Goal: Information Seeking & Learning: Find specific fact

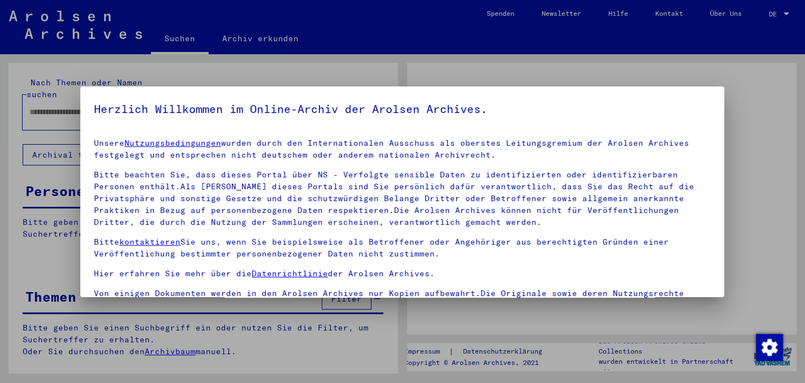
type input "**********"
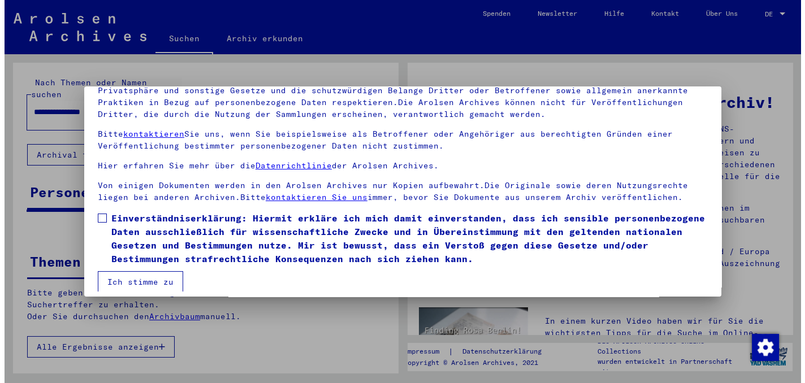
scroll to position [94, 0]
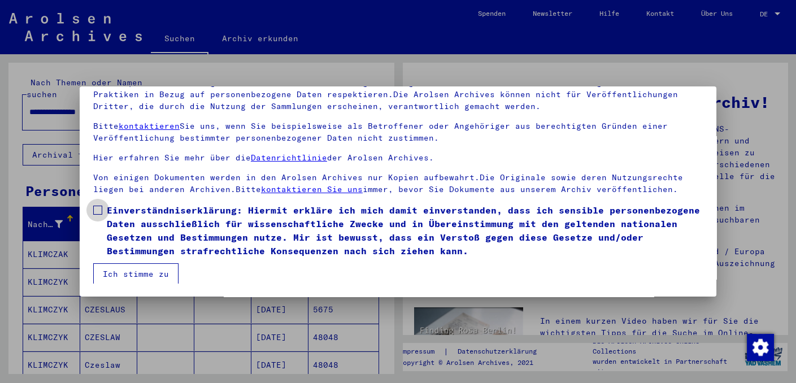
click at [93, 207] on span at bounding box center [97, 210] width 9 height 9
click at [135, 268] on button "Ich stimme zu" at bounding box center [135, 273] width 85 height 21
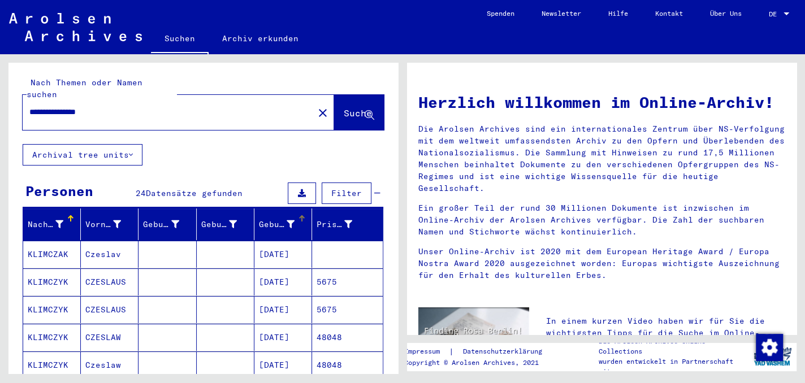
scroll to position [113, 0]
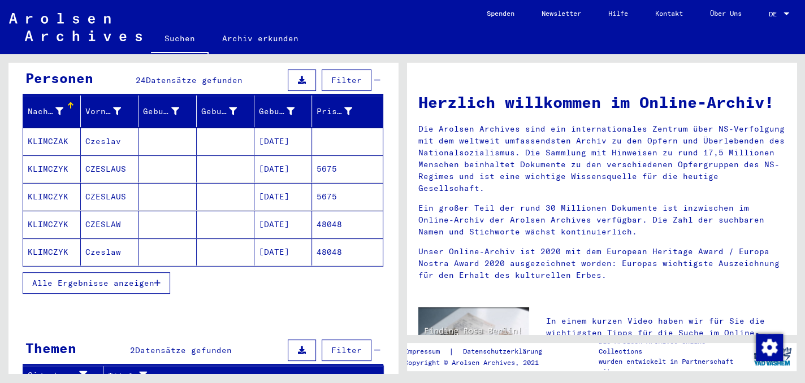
click at [123, 278] on span "Alle Ergebnisse anzeigen" at bounding box center [93, 283] width 122 height 10
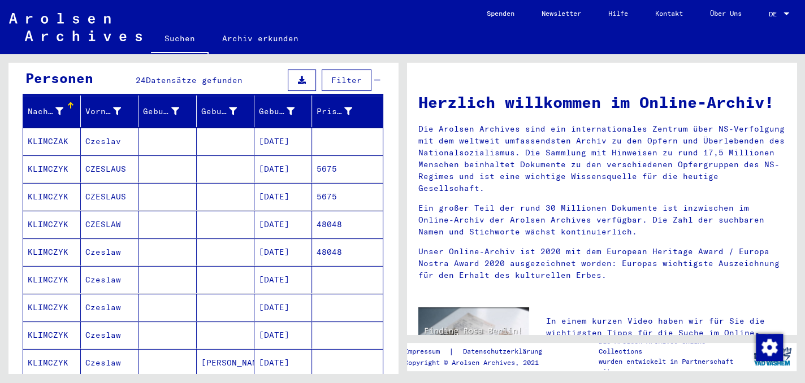
click at [55, 211] on mat-cell "KLIMCZYK" at bounding box center [52, 224] width 58 height 27
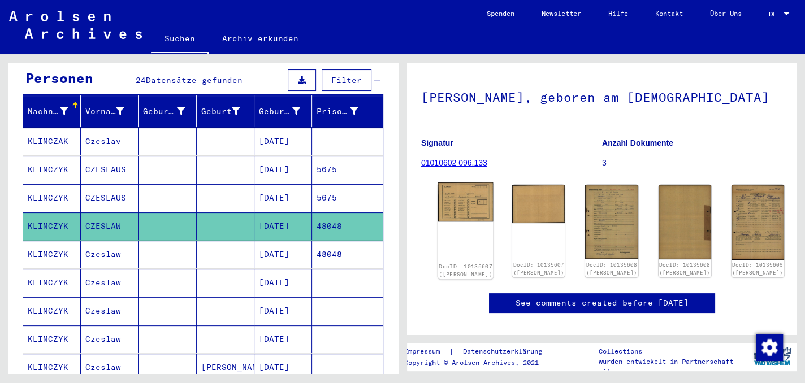
click at [457, 219] on img at bounding box center [465, 202] width 55 height 39
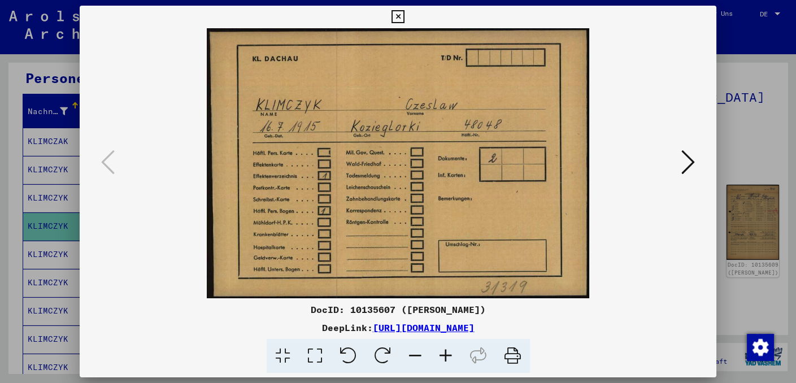
click at [694, 162] on icon at bounding box center [689, 162] width 14 height 27
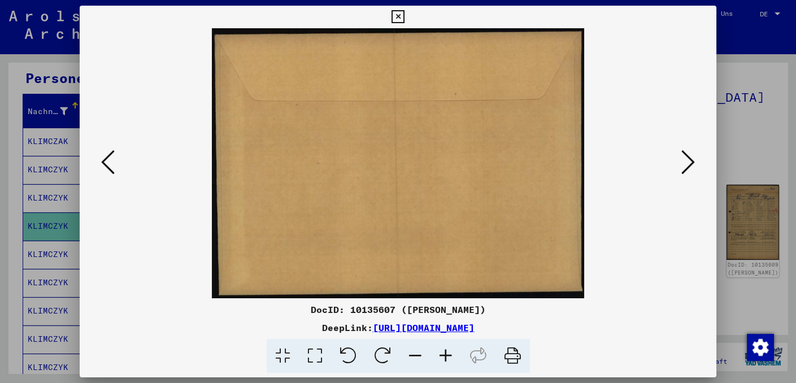
click at [694, 162] on icon at bounding box center [689, 162] width 14 height 27
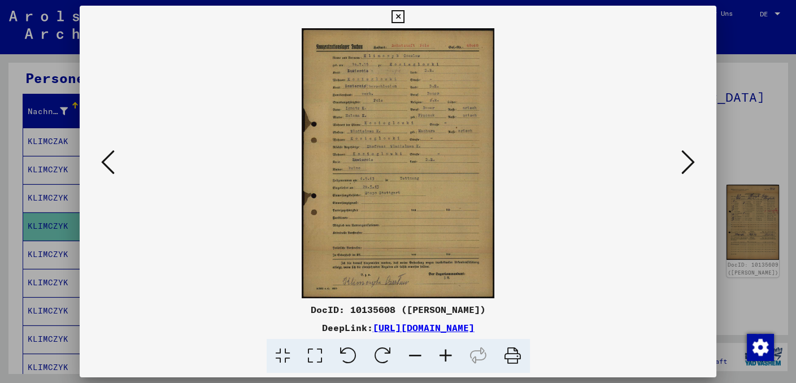
click at [445, 354] on icon at bounding box center [446, 356] width 31 height 34
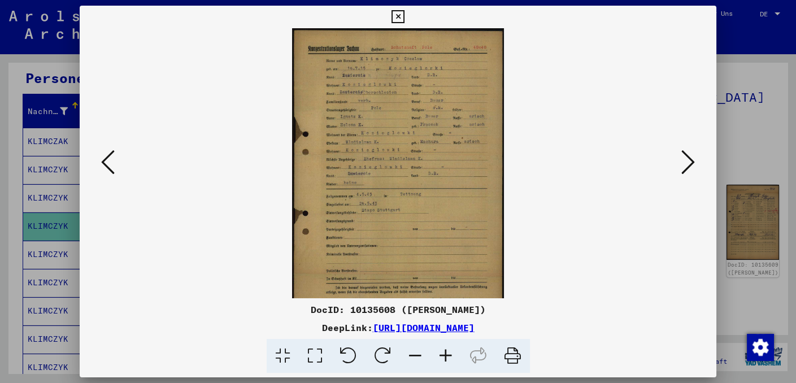
click at [445, 354] on icon at bounding box center [446, 356] width 31 height 34
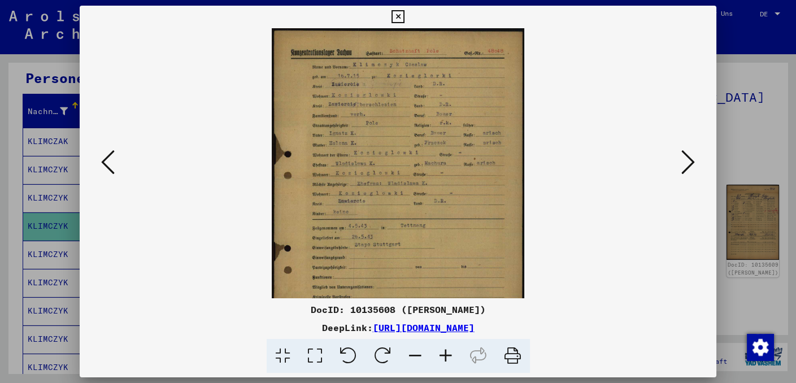
click at [445, 354] on icon at bounding box center [446, 356] width 31 height 34
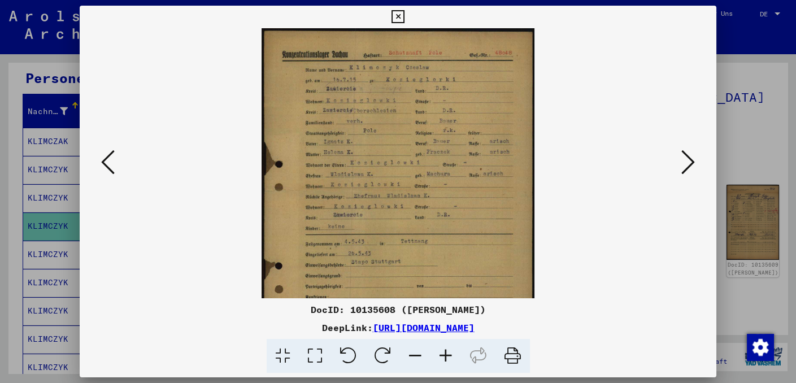
click at [445, 354] on icon at bounding box center [446, 356] width 31 height 34
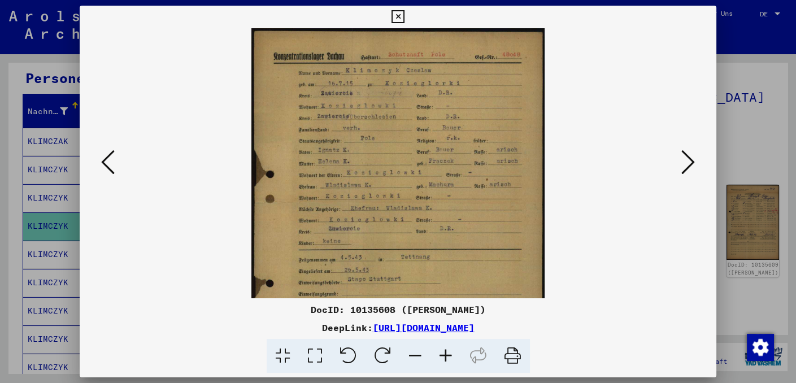
click at [445, 354] on icon at bounding box center [446, 356] width 31 height 34
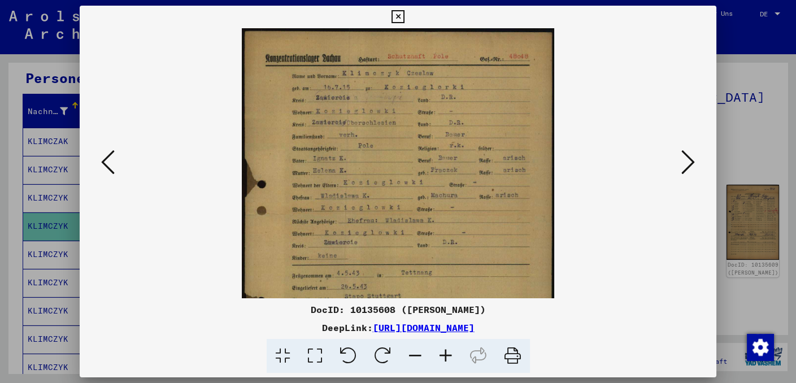
click at [445, 354] on icon at bounding box center [446, 356] width 31 height 34
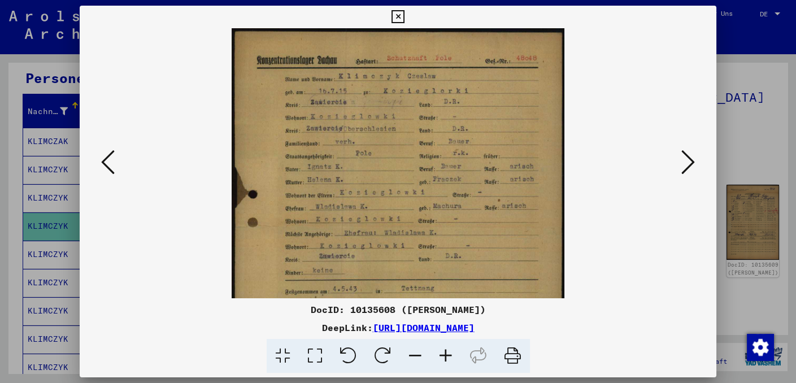
click at [445, 354] on icon at bounding box center [446, 356] width 31 height 34
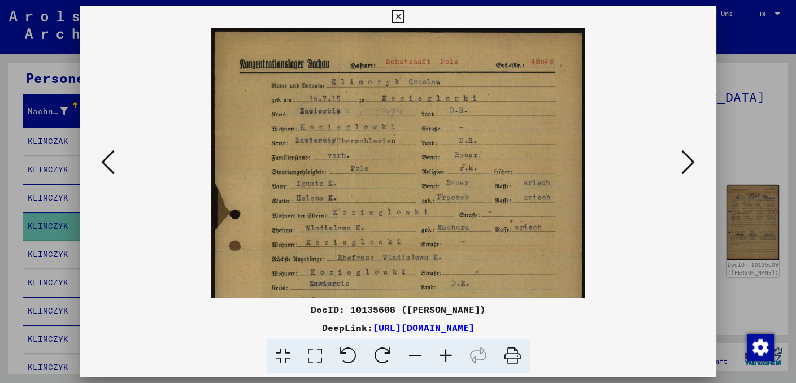
click at [445, 354] on icon at bounding box center [446, 356] width 31 height 34
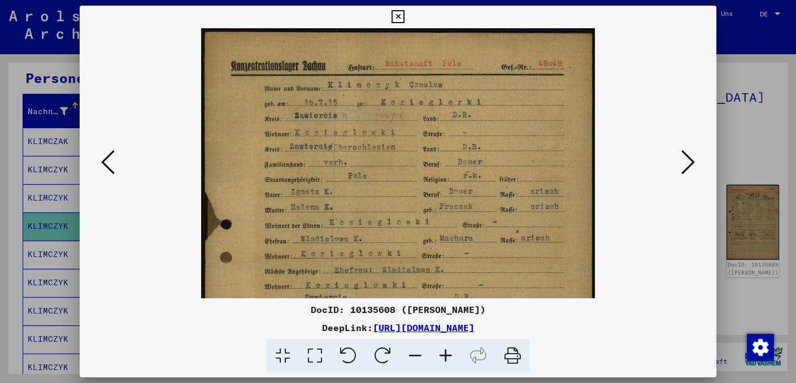
click at [445, 354] on icon at bounding box center [446, 356] width 31 height 34
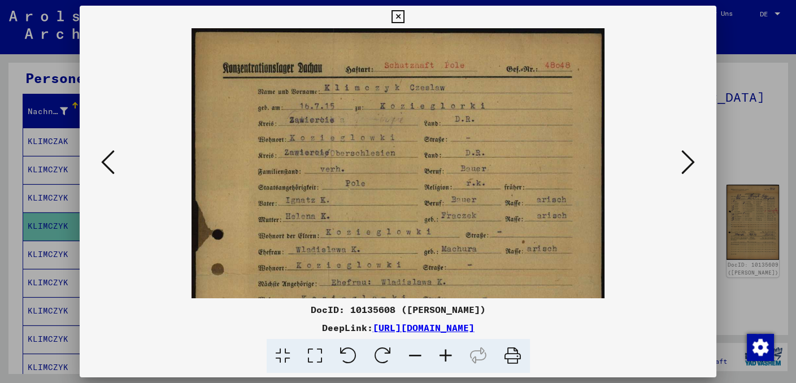
click at [445, 354] on icon at bounding box center [446, 356] width 31 height 34
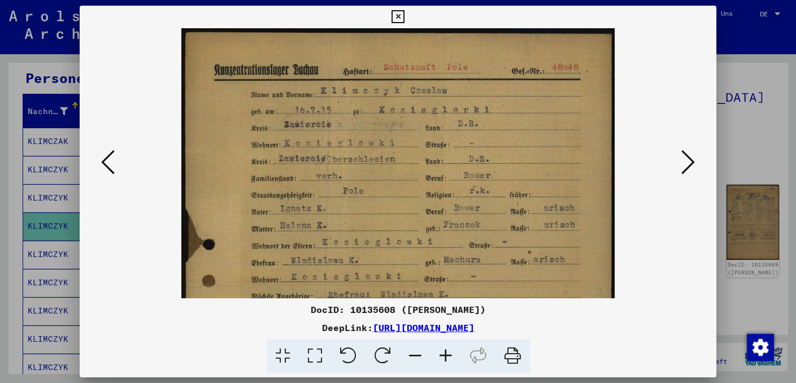
click at [445, 354] on icon at bounding box center [446, 356] width 31 height 34
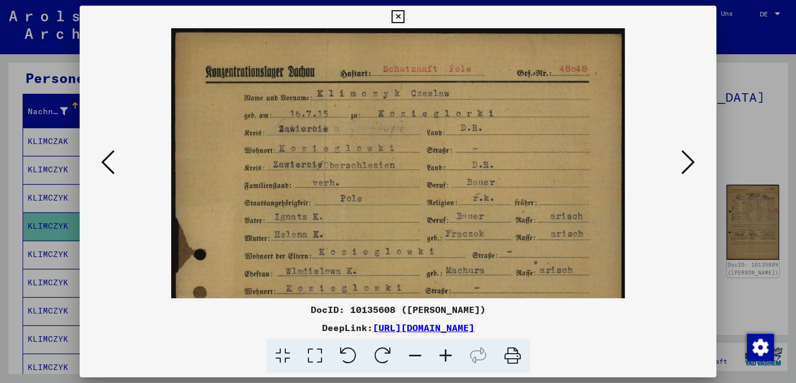
click at [445, 354] on icon at bounding box center [446, 356] width 31 height 34
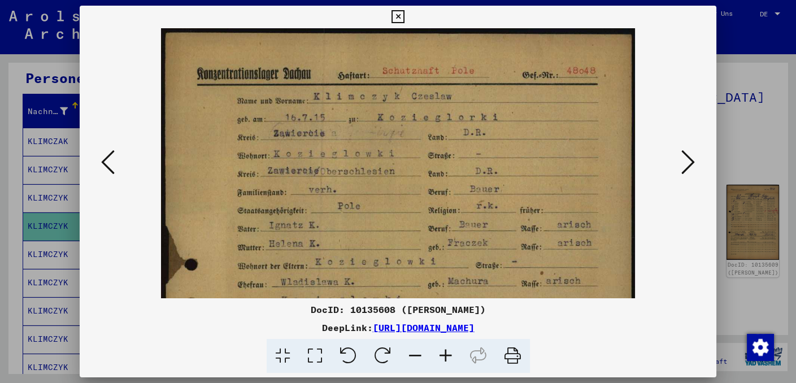
click at [445, 354] on icon at bounding box center [446, 356] width 31 height 34
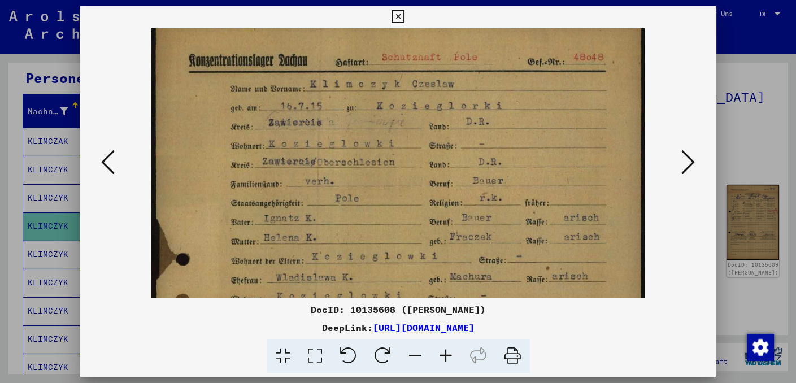
scroll to position [122, 0]
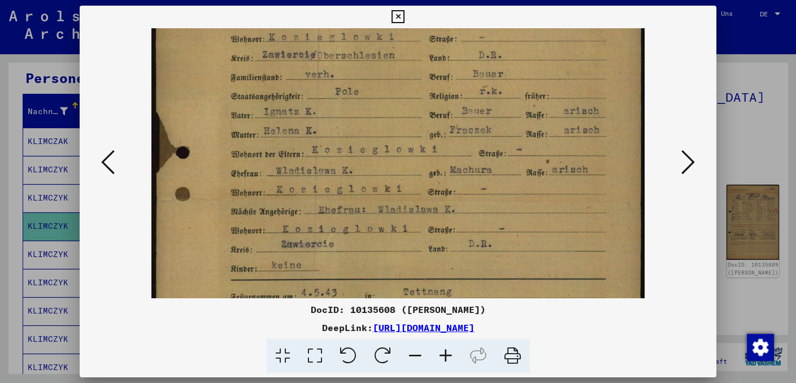
drag, startPoint x: 536, startPoint y: 248, endPoint x: 522, endPoint y: 128, distance: 120.6
click at [522, 128] on img at bounding box center [398, 253] width 494 height 694
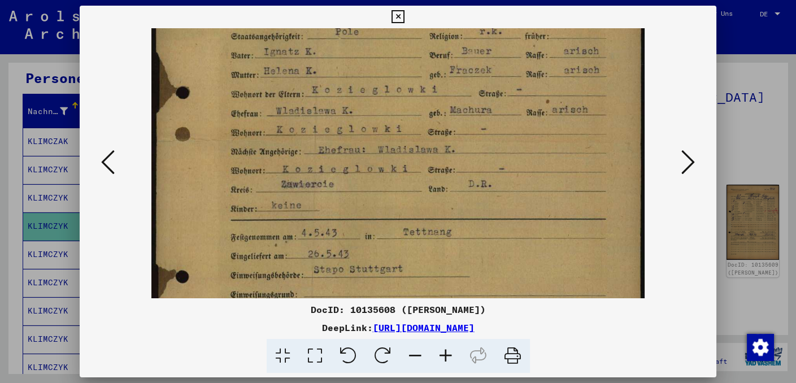
scroll to position [183, 0]
drag, startPoint x: 531, startPoint y: 227, endPoint x: 531, endPoint y: 165, distance: 61.6
click at [531, 165] on img at bounding box center [398, 193] width 494 height 694
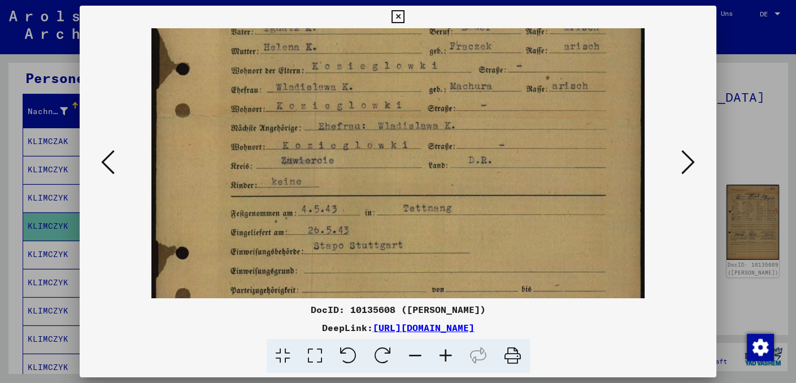
scroll to position [210, 0]
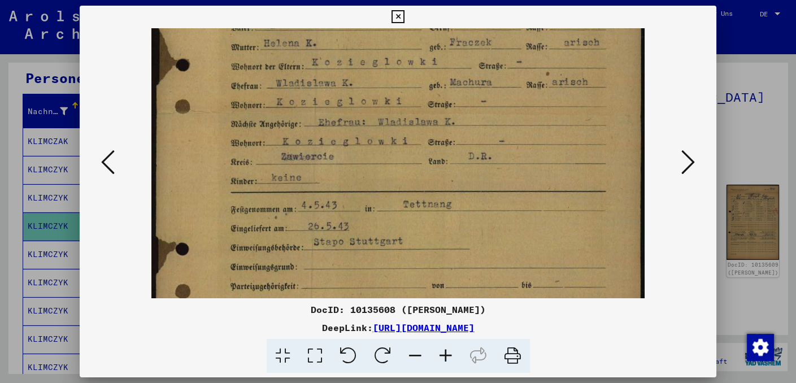
drag, startPoint x: 536, startPoint y: 217, endPoint x: 535, endPoint y: 192, distance: 25.5
click at [535, 192] on img at bounding box center [398, 166] width 494 height 694
click at [530, 237] on img at bounding box center [398, 166] width 494 height 694
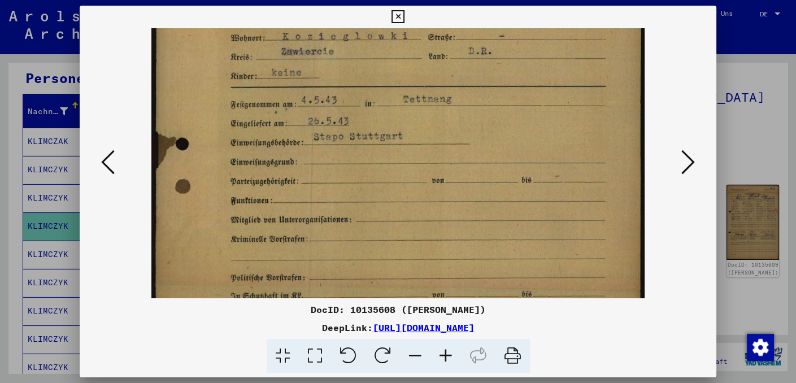
drag, startPoint x: 528, startPoint y: 245, endPoint x: 528, endPoint y: 138, distance: 106.3
click at [528, 139] on img at bounding box center [398, 60] width 494 height 694
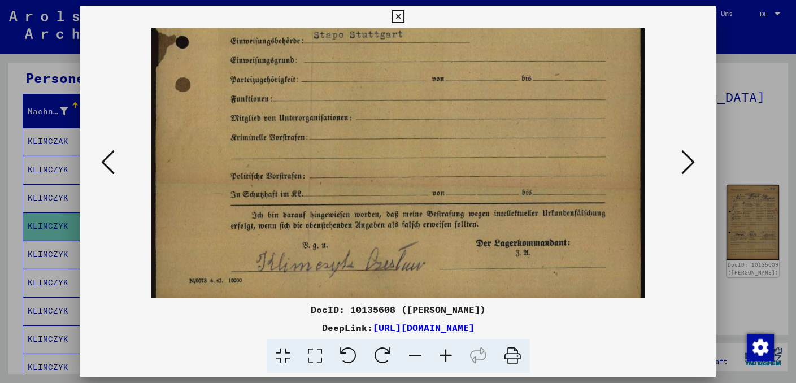
drag, startPoint x: 522, startPoint y: 233, endPoint x: 508, endPoint y: 136, distance: 97.7
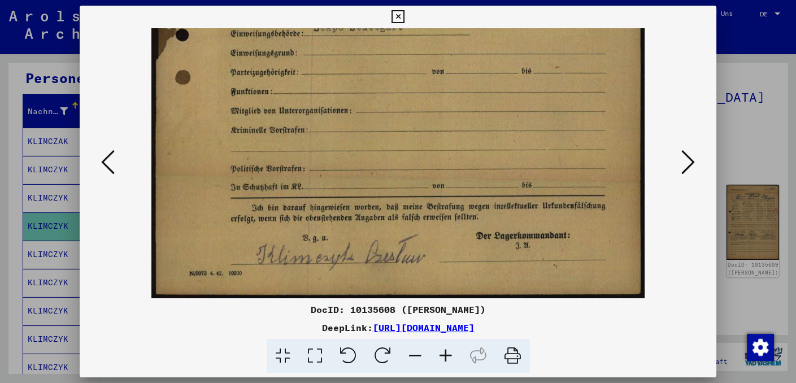
drag, startPoint x: 509, startPoint y: 233, endPoint x: 500, endPoint y: 177, distance: 56.0
click at [692, 160] on icon at bounding box center [689, 162] width 14 height 27
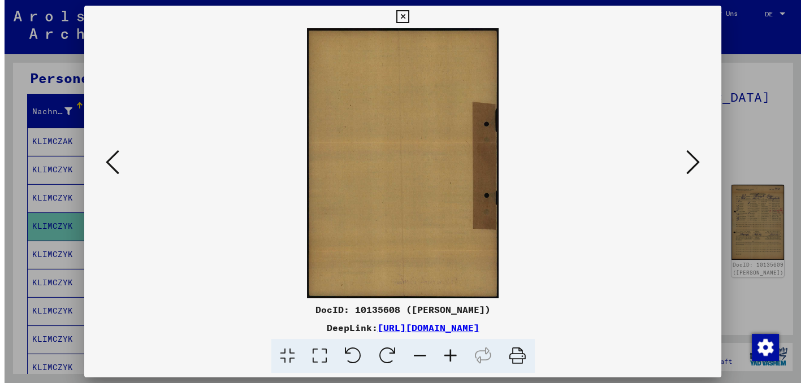
scroll to position [0, 0]
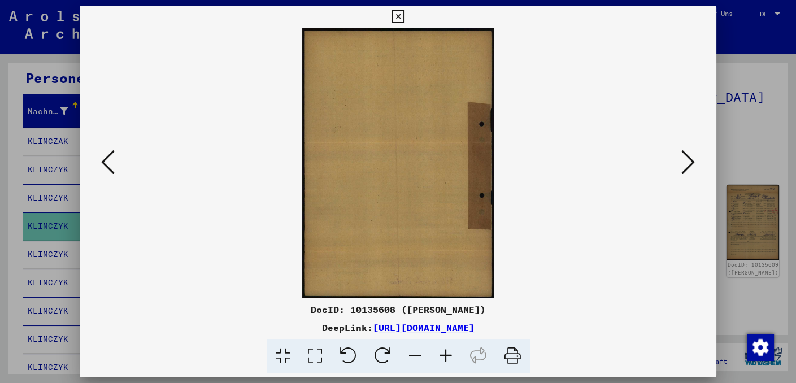
click at [692, 159] on icon at bounding box center [689, 162] width 14 height 27
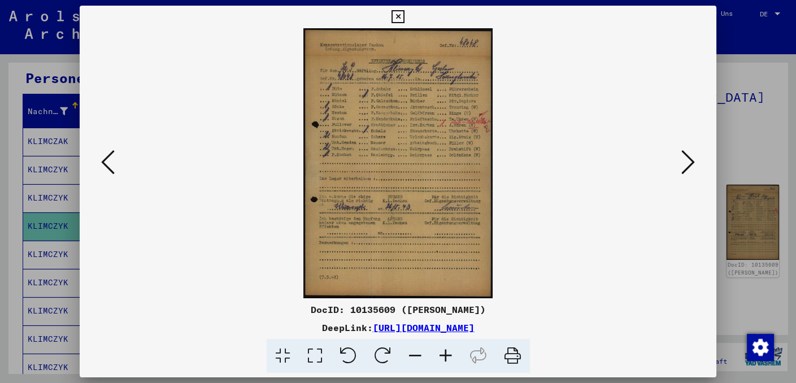
click at [441, 354] on icon at bounding box center [446, 356] width 31 height 34
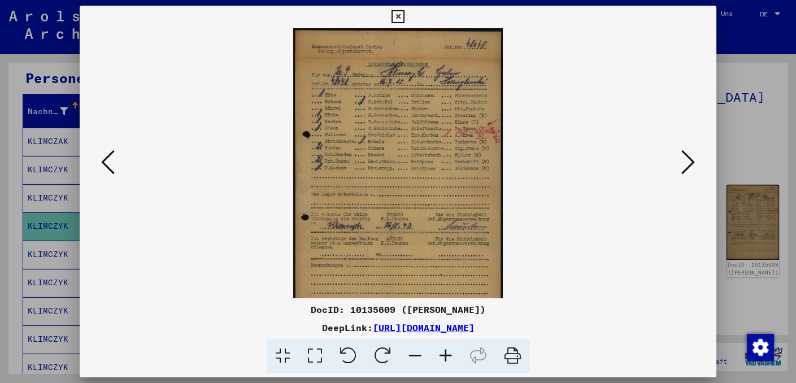
click at [441, 353] on icon at bounding box center [446, 356] width 31 height 34
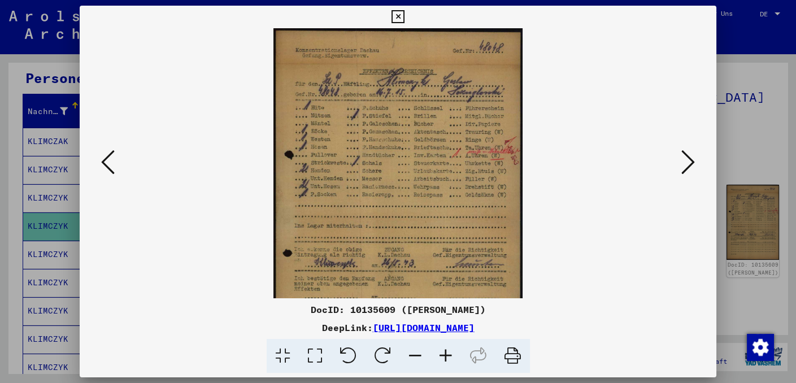
click at [441, 353] on icon at bounding box center [446, 356] width 31 height 34
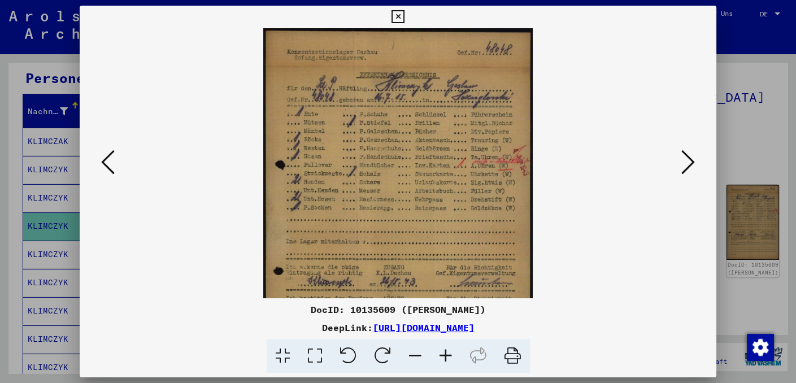
click at [441, 353] on icon at bounding box center [446, 356] width 31 height 34
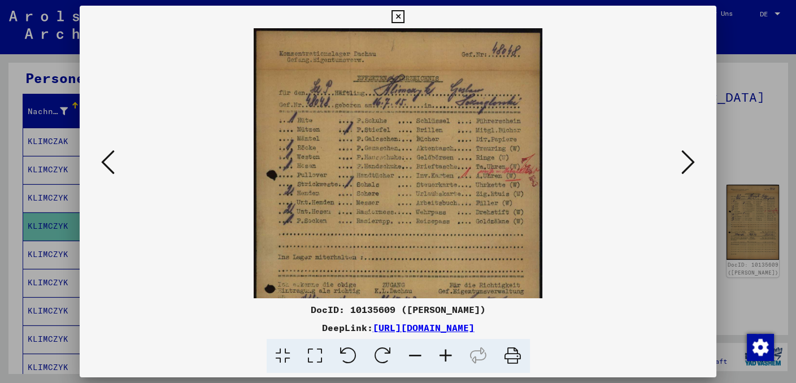
click at [441, 353] on icon at bounding box center [446, 356] width 31 height 34
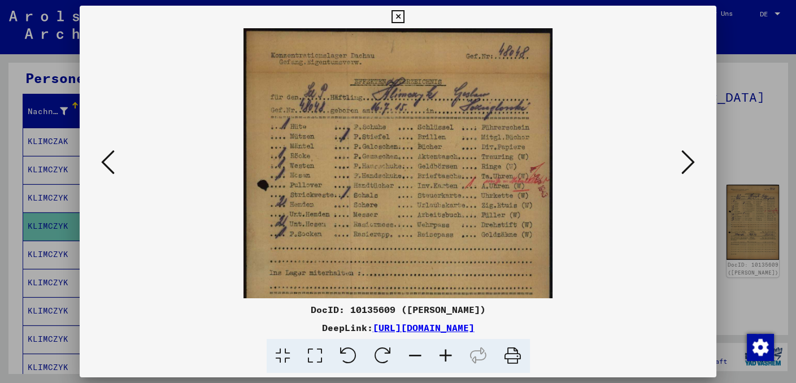
click at [441, 353] on icon at bounding box center [446, 356] width 31 height 34
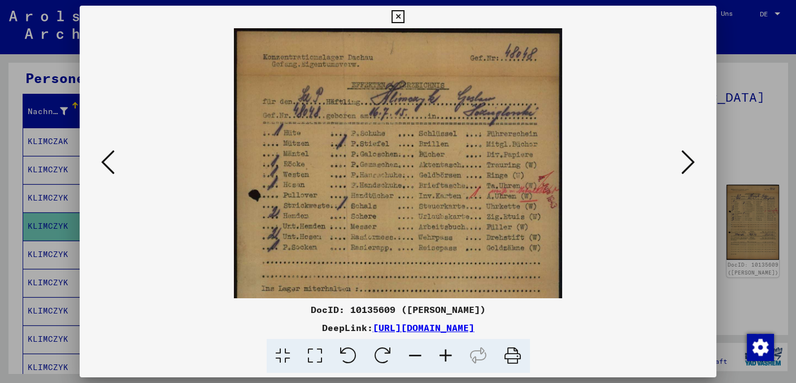
click at [441, 353] on icon at bounding box center [446, 356] width 31 height 34
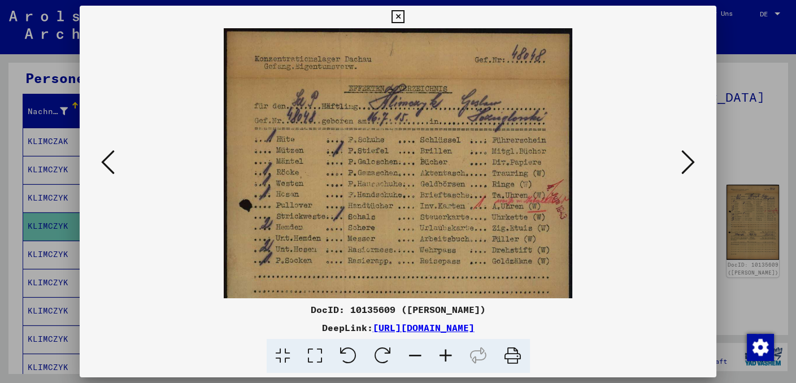
click at [441, 353] on icon at bounding box center [446, 356] width 31 height 34
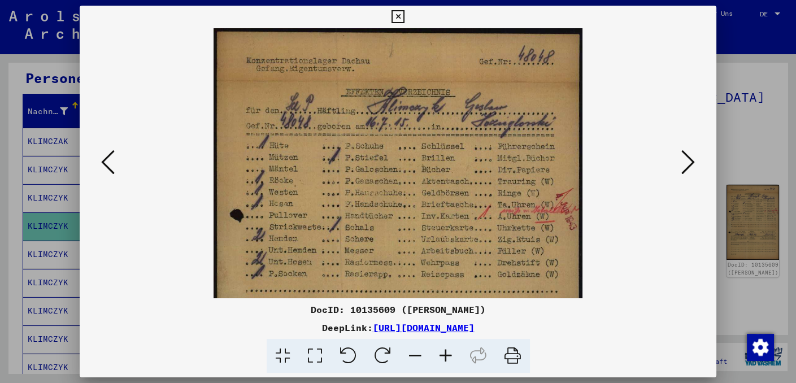
click at [695, 160] on icon at bounding box center [689, 162] width 14 height 27
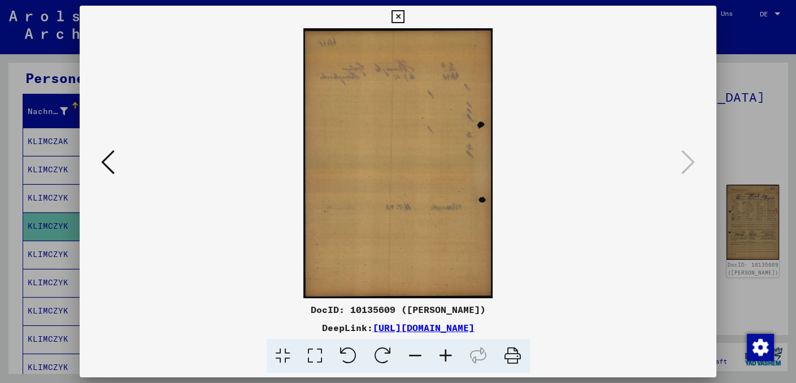
click at [396, 14] on icon at bounding box center [398, 17] width 13 height 14
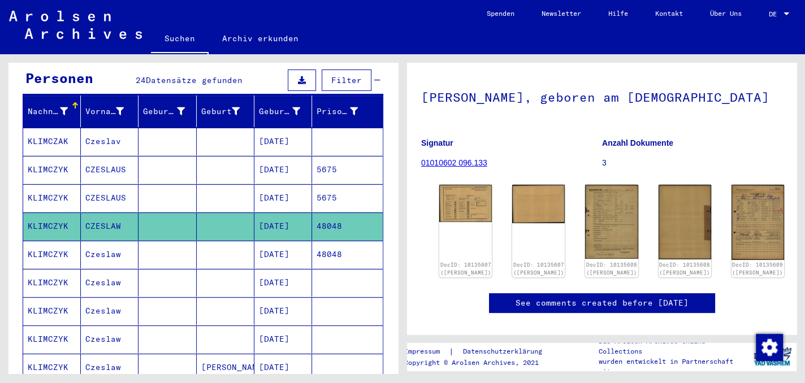
click at [54, 241] on mat-cell "KLIMCZYK" at bounding box center [52, 255] width 58 height 28
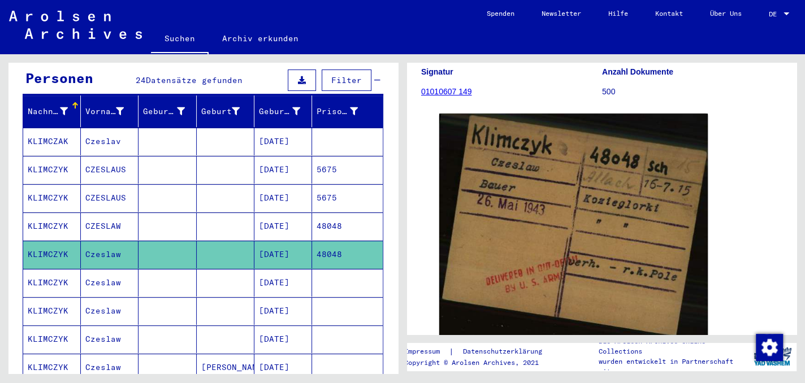
scroll to position [113, 0]
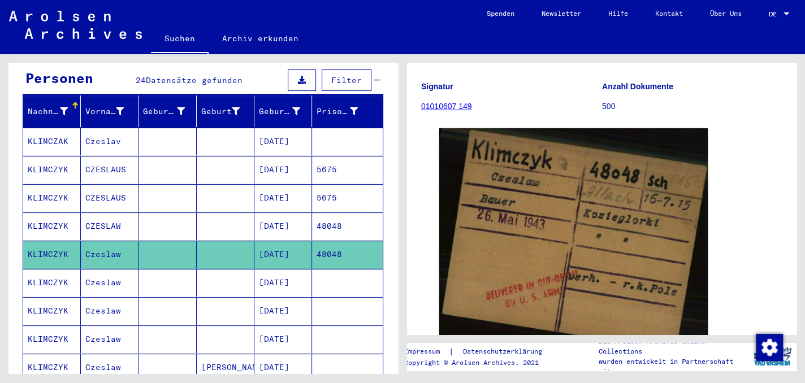
click at [50, 269] on mat-cell "KLIMCZYK" at bounding box center [52, 283] width 58 height 28
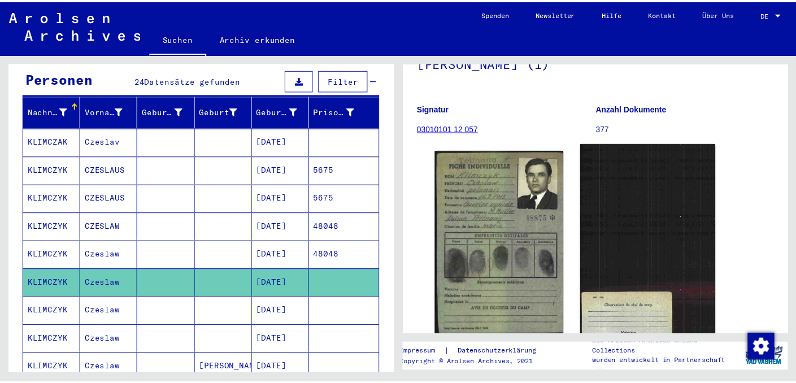
scroll to position [113, 0]
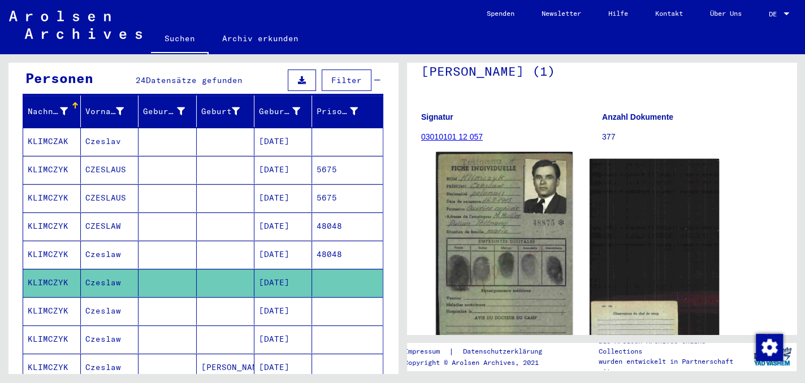
click at [513, 249] on img at bounding box center [504, 248] width 136 height 193
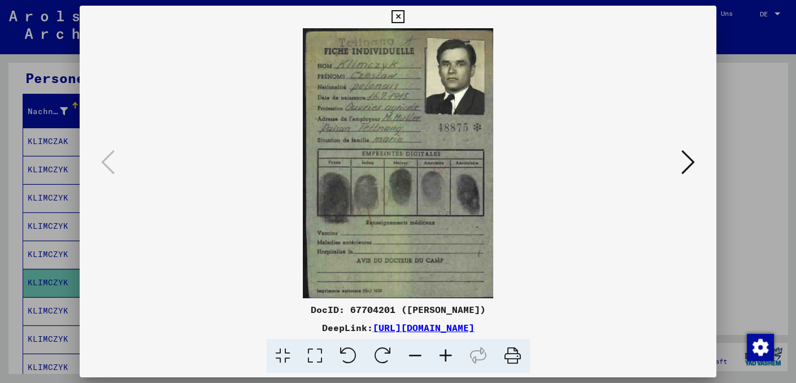
click at [450, 353] on icon at bounding box center [446, 356] width 31 height 34
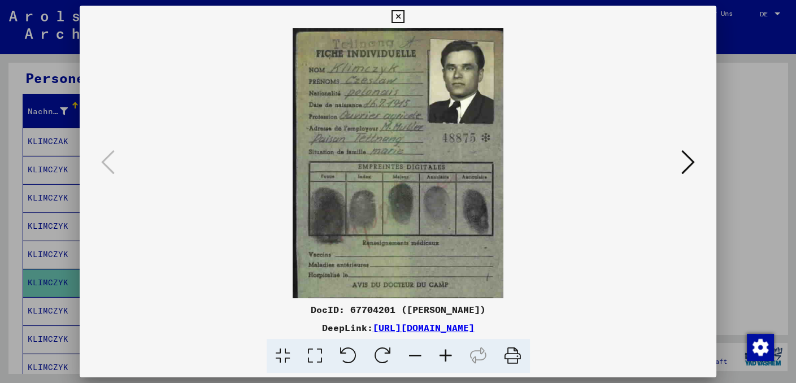
click at [450, 353] on icon at bounding box center [446, 356] width 31 height 34
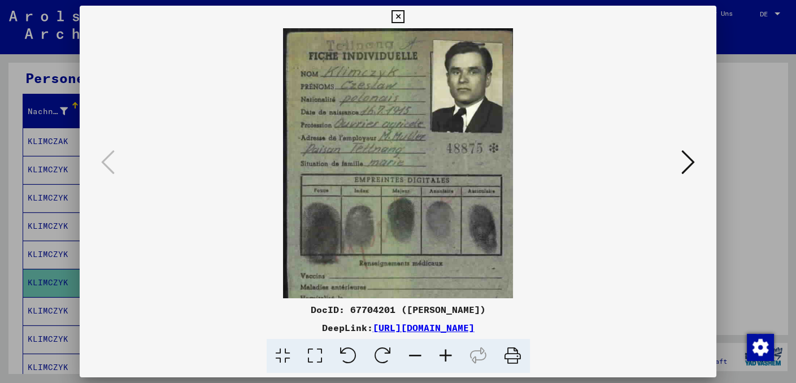
click at [449, 353] on icon at bounding box center [446, 356] width 31 height 34
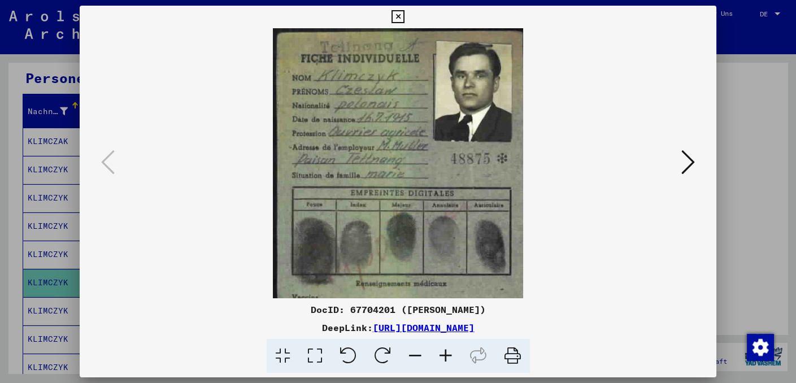
click at [449, 353] on icon at bounding box center [446, 356] width 31 height 34
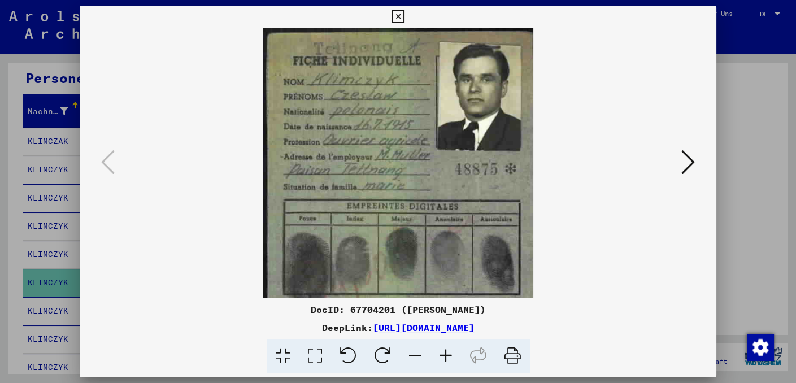
click at [449, 353] on icon at bounding box center [446, 356] width 31 height 34
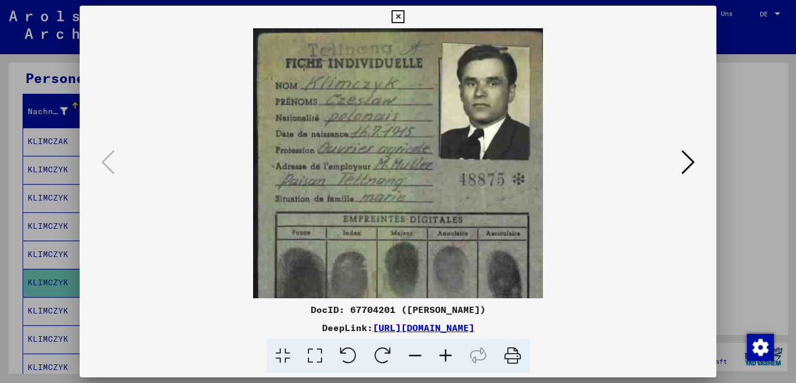
click at [449, 353] on icon at bounding box center [446, 356] width 31 height 34
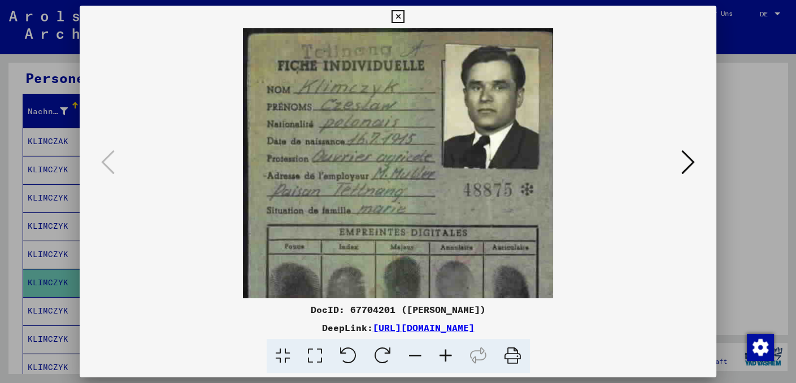
click at [449, 353] on icon at bounding box center [446, 356] width 31 height 34
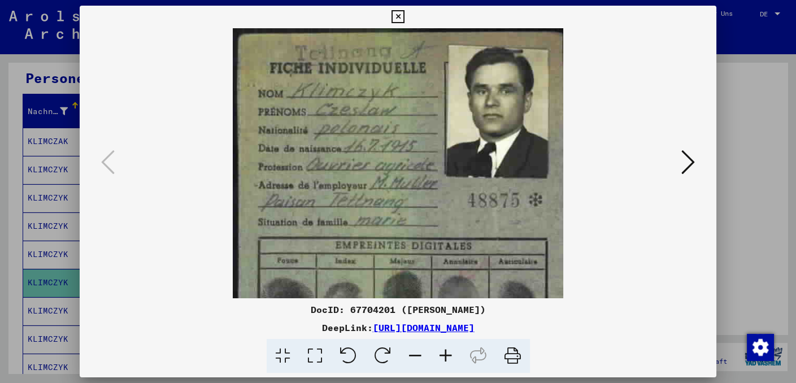
click at [449, 353] on icon at bounding box center [446, 356] width 31 height 34
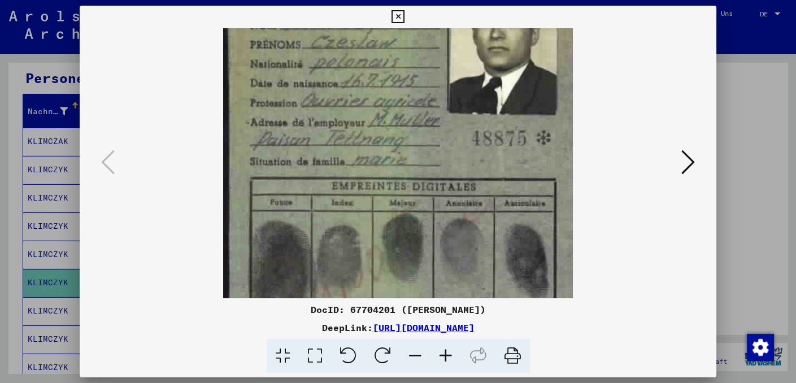
drag, startPoint x: 469, startPoint y: 268, endPoint x: 464, endPoint y: 164, distance: 104.1
click at [465, 164] on img at bounding box center [398, 204] width 350 height 496
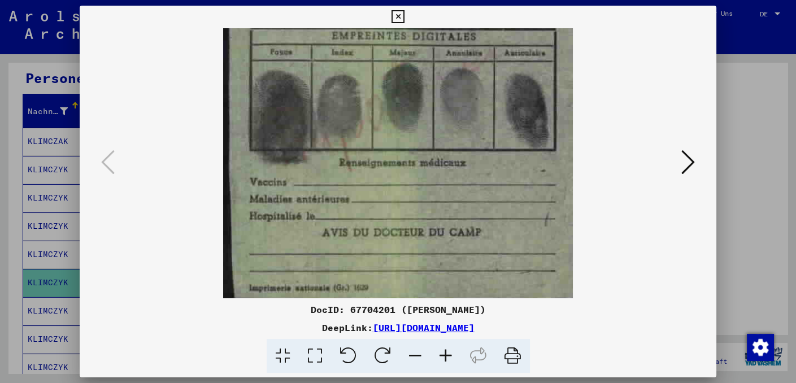
drag, startPoint x: 476, startPoint y: 227, endPoint x: 463, endPoint y: 106, distance: 121.0
click at [463, 106] on img at bounding box center [398, 54] width 350 height 496
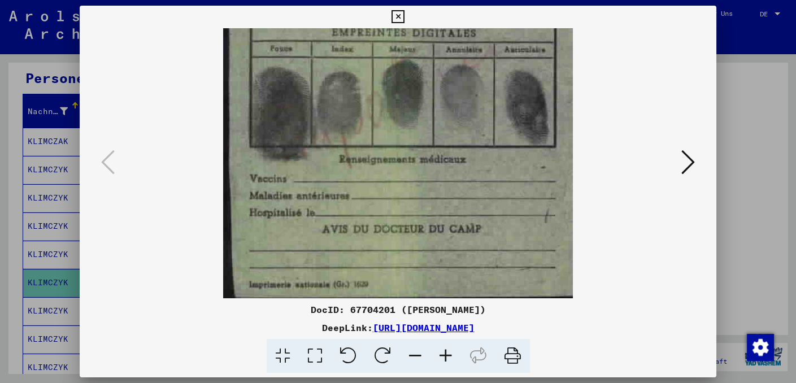
drag, startPoint x: 481, startPoint y: 202, endPoint x: 473, endPoint y: 86, distance: 116.1
click at [473, 85] on img at bounding box center [398, 50] width 350 height 496
click at [695, 157] on icon at bounding box center [689, 162] width 14 height 27
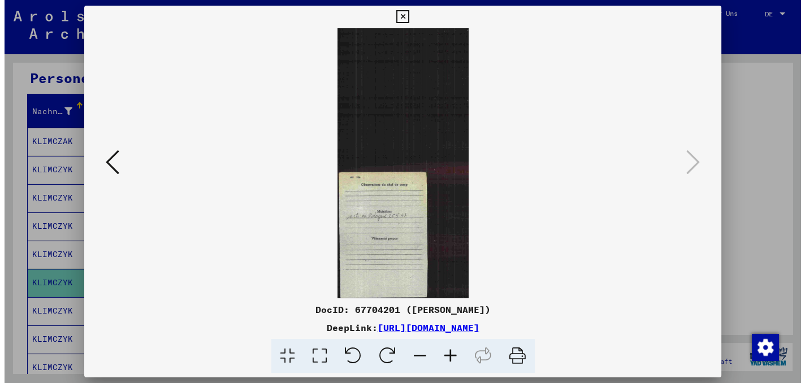
scroll to position [0, 0]
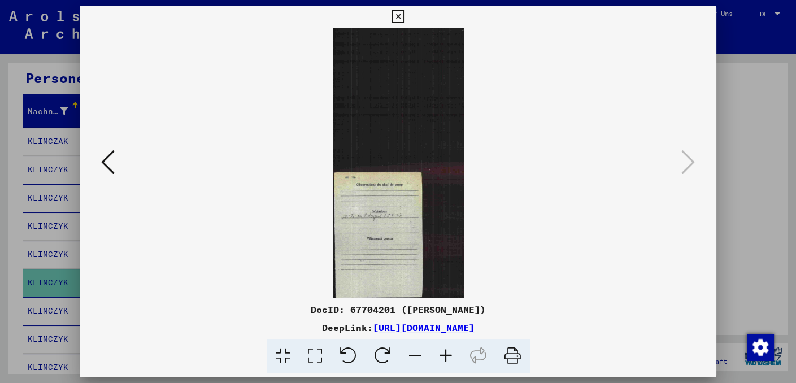
click at [398, 23] on button at bounding box center [398, 17] width 20 height 23
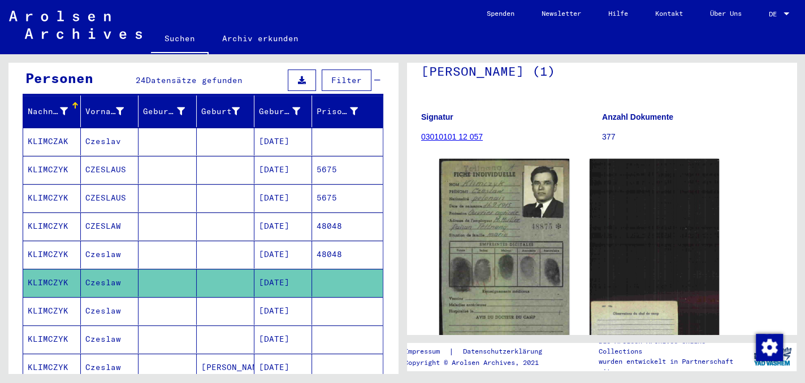
scroll to position [226, 0]
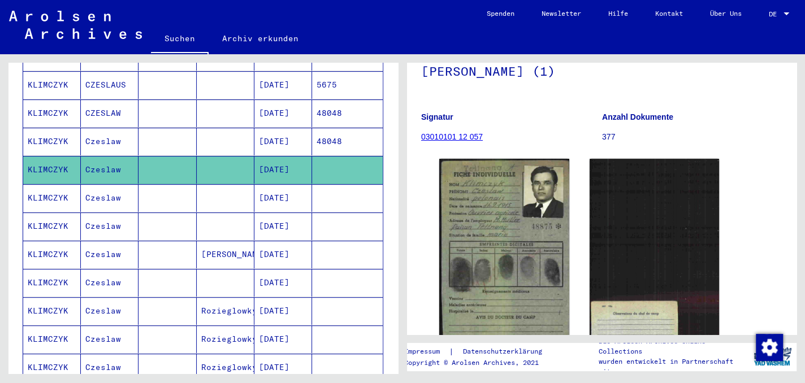
click at [54, 184] on mat-cell "KLIMCZYK" at bounding box center [52, 198] width 58 height 28
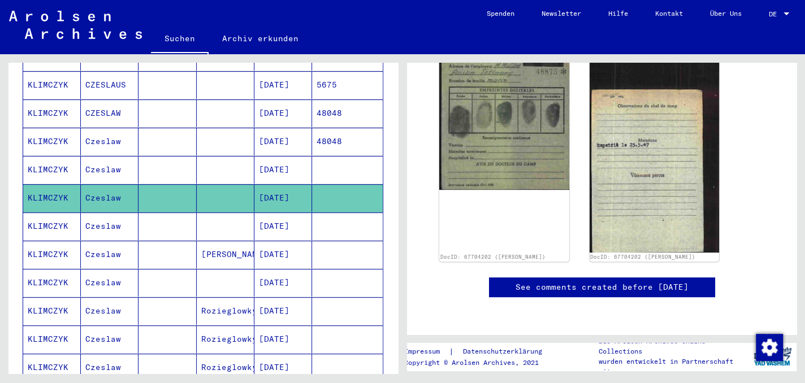
scroll to position [620, 0]
click at [50, 213] on mat-cell "KLIMCZYK" at bounding box center [52, 227] width 58 height 28
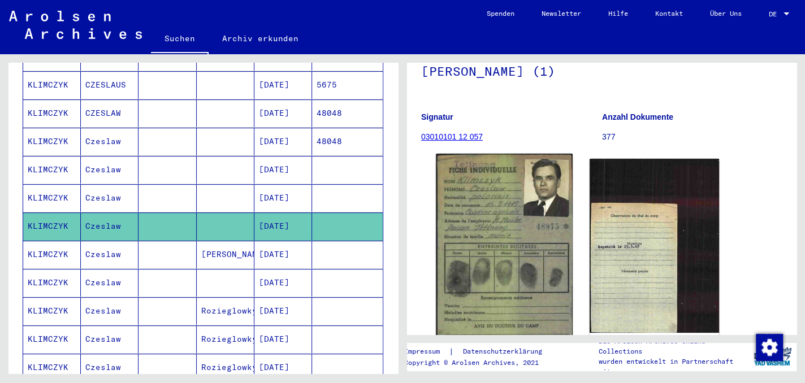
scroll to position [226, 0]
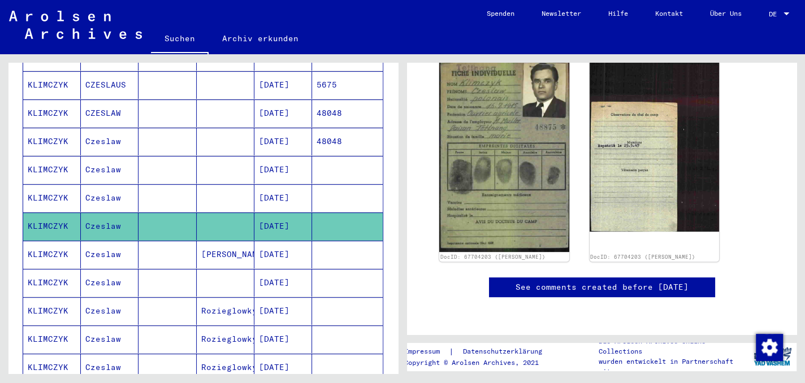
click at [52, 241] on mat-cell "KLIMCZYK" at bounding box center [52, 255] width 58 height 28
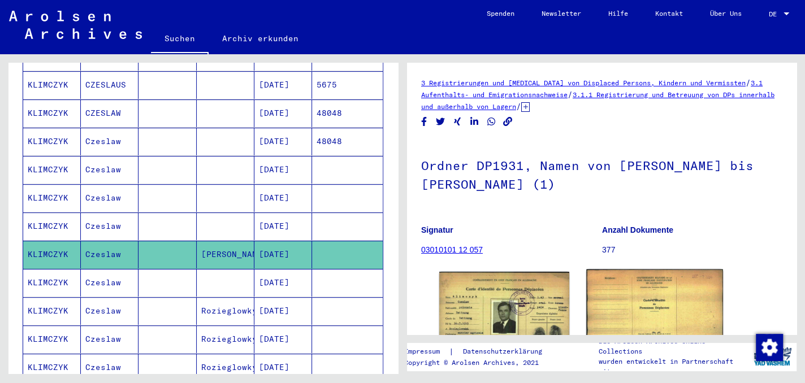
scroll to position [113, 0]
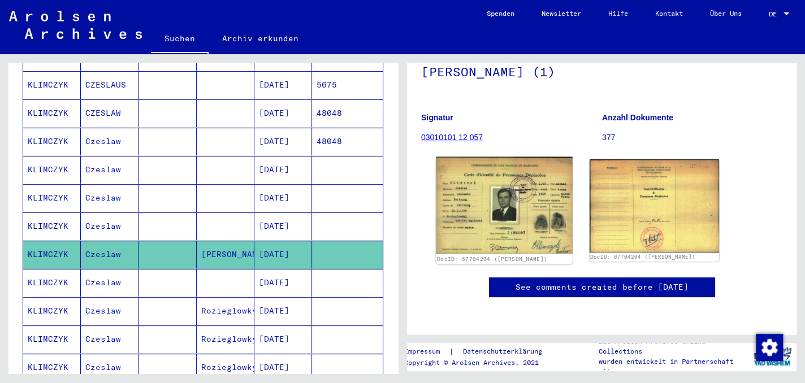
click at [510, 220] on img at bounding box center [504, 206] width 136 height 98
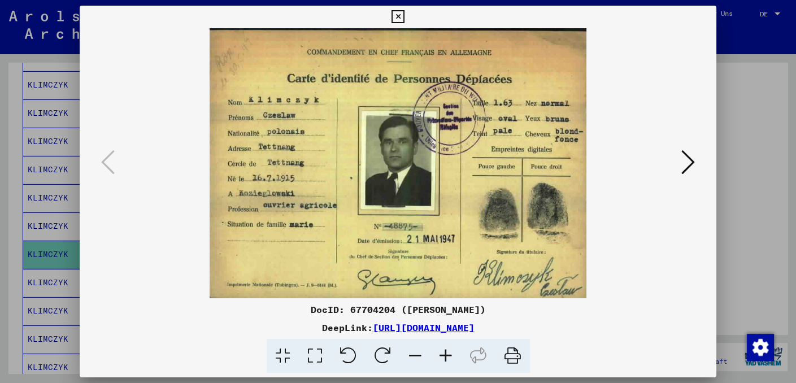
click at [398, 14] on icon at bounding box center [398, 17] width 13 height 14
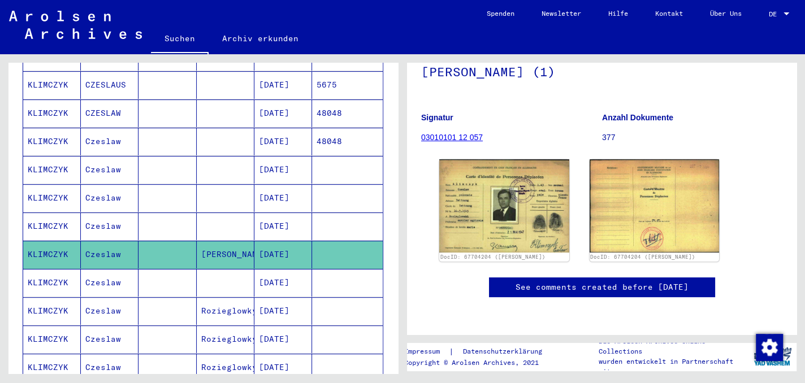
scroll to position [339, 0]
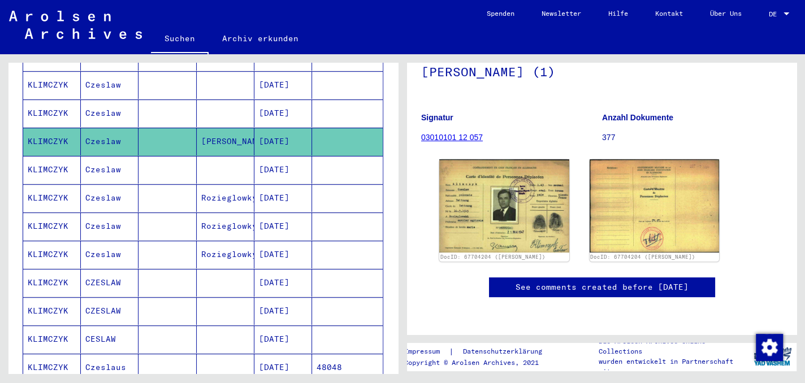
click at [48, 184] on mat-cell "KLIMCZYK" at bounding box center [52, 198] width 58 height 28
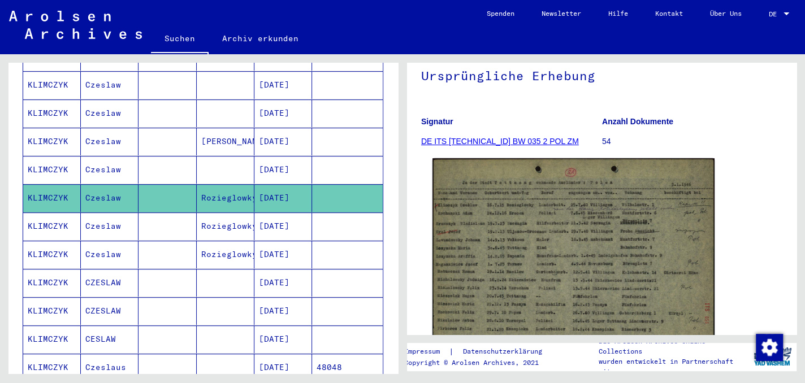
scroll to position [226, 0]
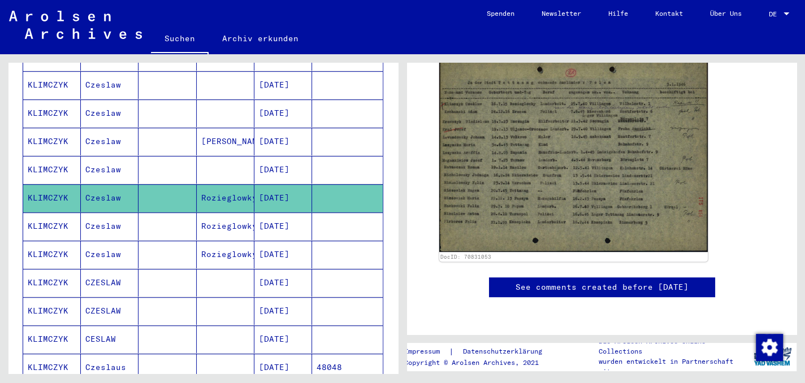
click at [48, 213] on mat-cell "KLIMCZYK" at bounding box center [52, 227] width 58 height 28
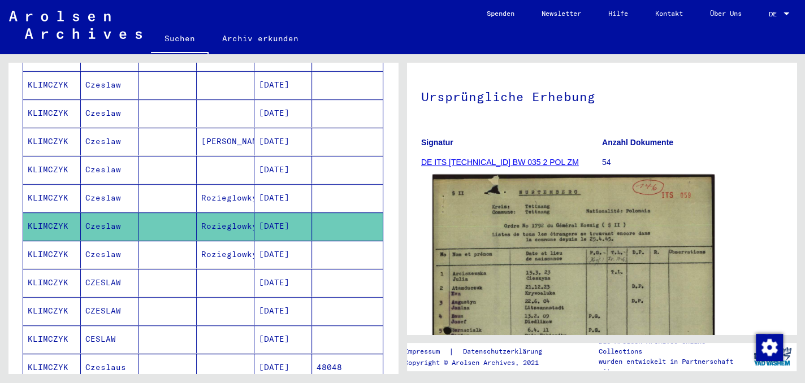
scroll to position [113, 0]
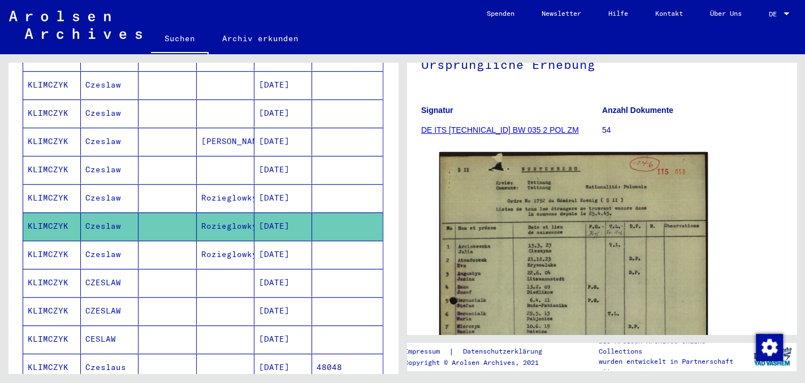
click at [48, 241] on mat-cell "KLIMCZYK" at bounding box center [52, 255] width 58 height 28
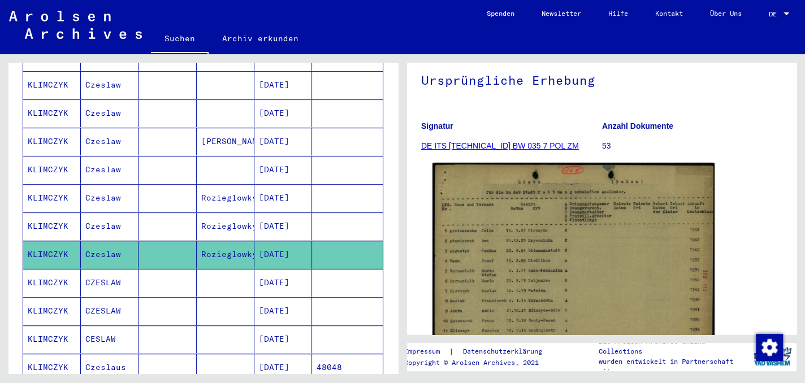
scroll to position [226, 0]
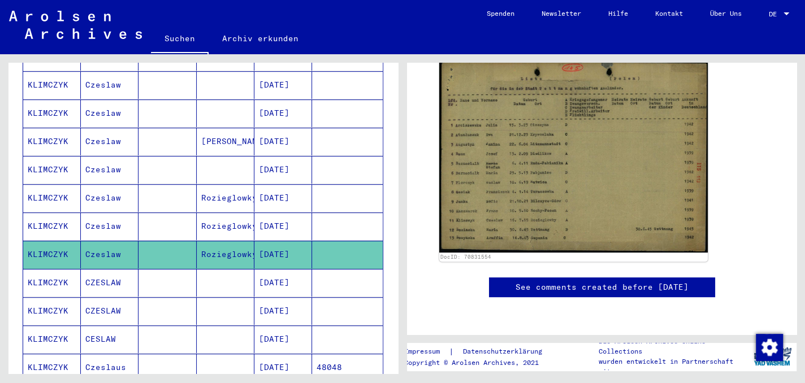
click at [62, 269] on mat-cell "KLIMCZYK" at bounding box center [52, 283] width 58 height 28
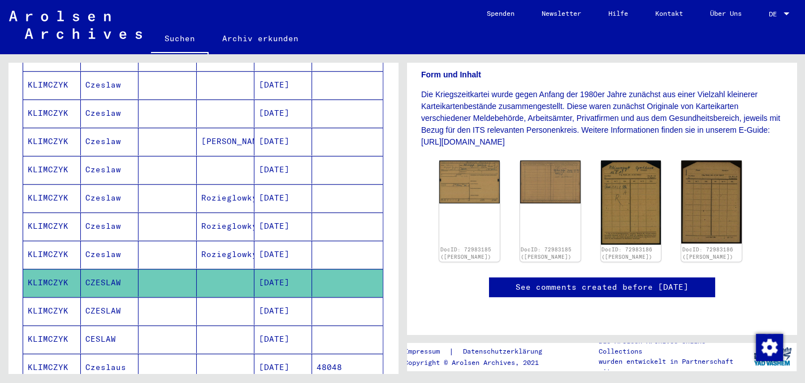
click at [55, 317] on icon at bounding box center [47, 337] width 28 height 45
click at [53, 326] on mat-cell "KLIMCZYK" at bounding box center [52, 340] width 58 height 28
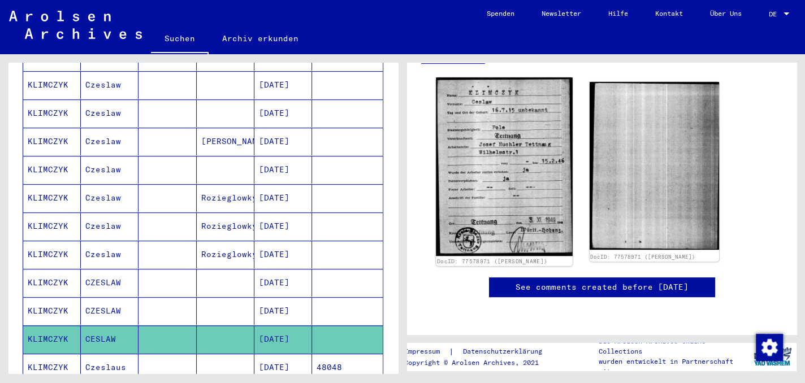
click at [489, 118] on img at bounding box center [504, 166] width 136 height 179
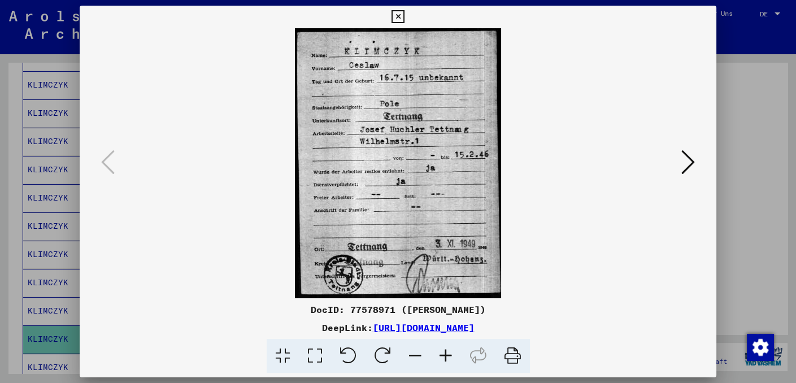
click at [396, 14] on icon at bounding box center [398, 17] width 13 height 14
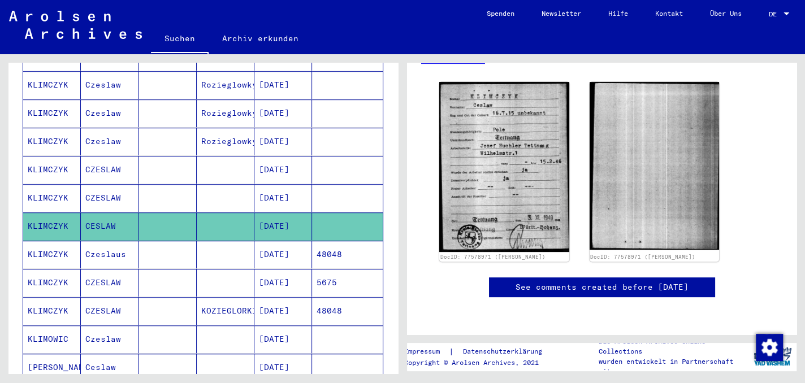
click at [51, 241] on mat-cell "KLIMCZYK" at bounding box center [52, 255] width 58 height 28
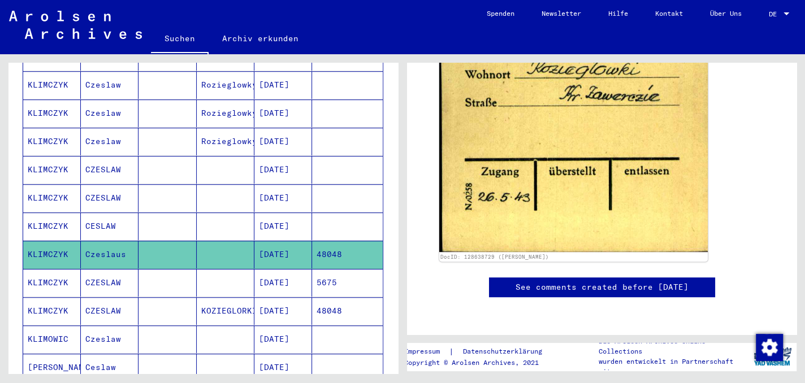
click at [64, 297] on mat-cell "KLIMCZYK" at bounding box center [52, 311] width 58 height 28
